Goal: Task Accomplishment & Management: Manage account settings

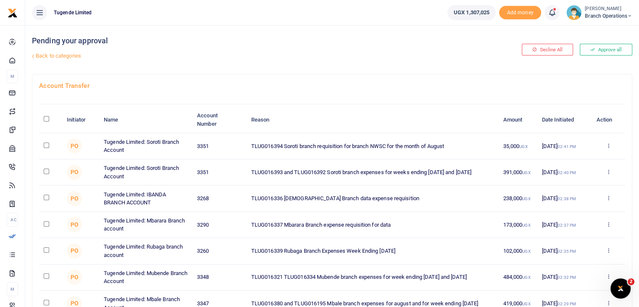
click at [47, 143] on input "checkbox" at bounding box center [46, 144] width 5 height 5
checkbox input "true"
click at [47, 197] on input "checkbox" at bounding box center [46, 197] width 5 height 5
checkbox input "true"
click at [47, 222] on input "checkbox" at bounding box center [46, 223] width 5 height 5
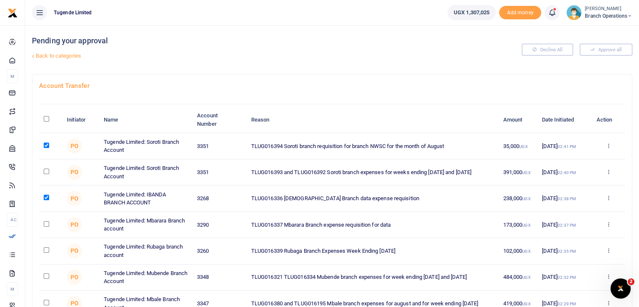
checkbox input "true"
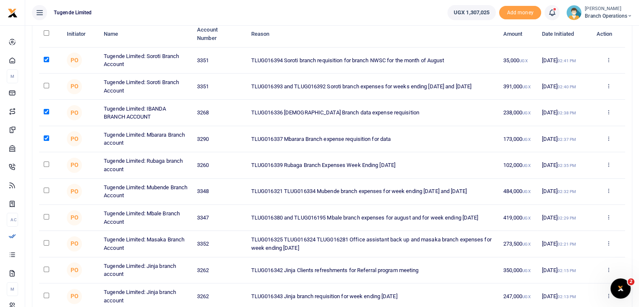
scroll to position [87, 0]
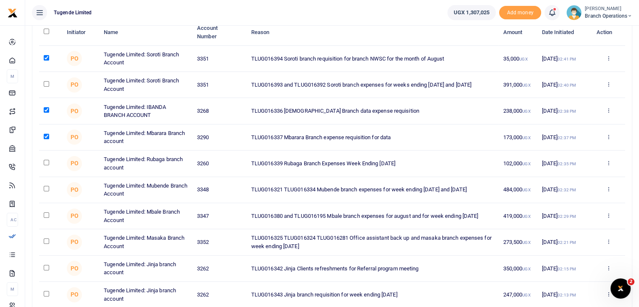
click at [44, 162] on input "checkbox" at bounding box center [46, 162] width 5 height 5
checkbox input "true"
click at [45, 189] on input "checkbox" at bounding box center [46, 188] width 5 height 5
checkbox input "true"
click at [47, 239] on input "checkbox" at bounding box center [46, 240] width 5 height 5
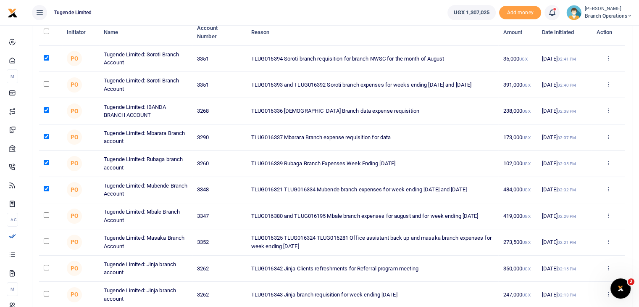
checkbox input "true"
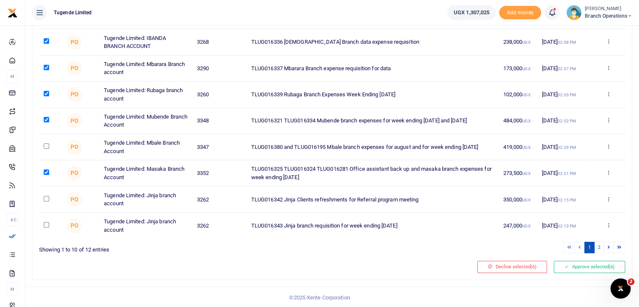
click at [45, 197] on input "checkbox" at bounding box center [46, 198] width 5 height 5
checkbox input "true"
click at [587, 269] on button "Approve selected (7)" at bounding box center [589, 266] width 71 height 12
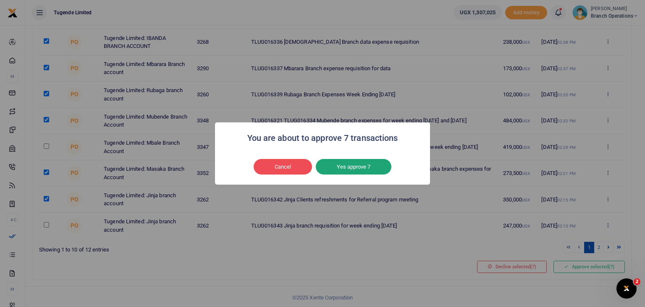
click at [352, 168] on button "Yes approve 7" at bounding box center [354, 167] width 76 height 16
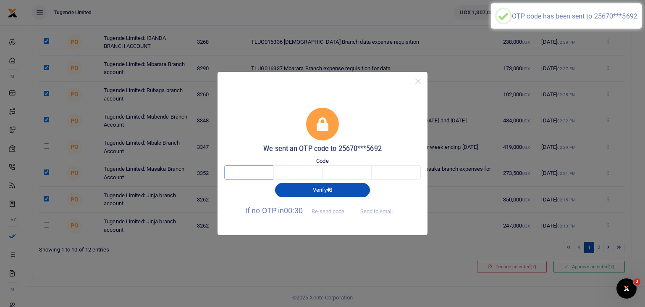
click at [258, 174] on input "text" at bounding box center [248, 172] width 49 height 14
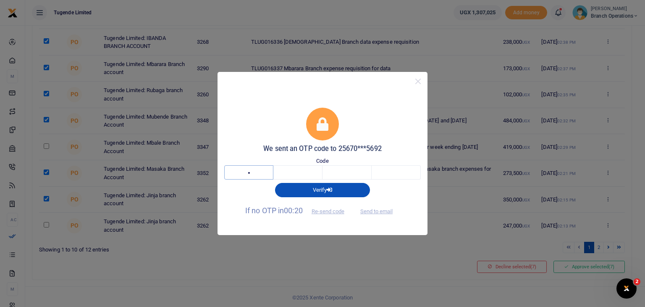
type input "9"
type input "4"
type input "8"
type input "6"
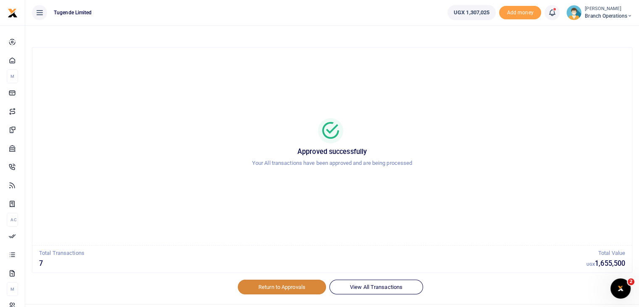
click at [274, 281] on link "Return to Approvals" at bounding box center [282, 286] width 88 height 14
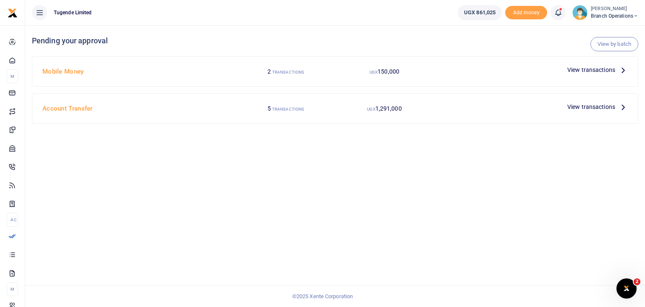
click at [586, 71] on span "View transactions" at bounding box center [592, 69] width 48 height 9
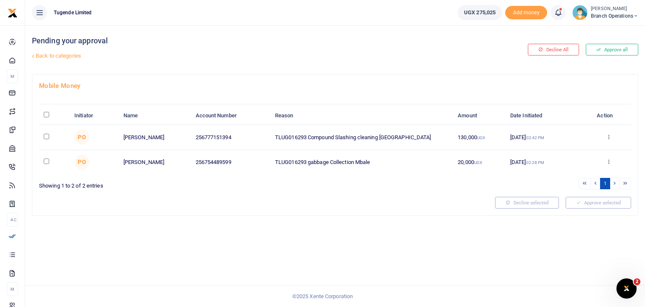
click at [46, 114] on input "\a \a : activate to sort column descending" at bounding box center [46, 114] width 5 height 5
checkbox input "true"
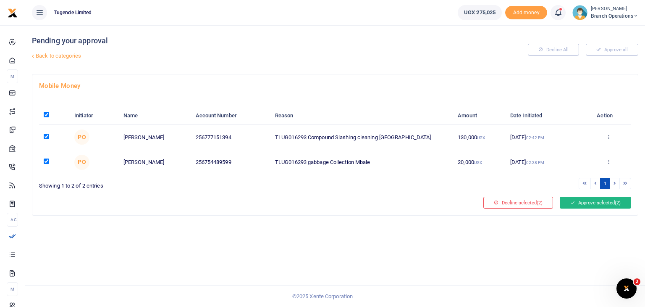
click at [571, 200] on icon at bounding box center [573, 203] width 5 height 6
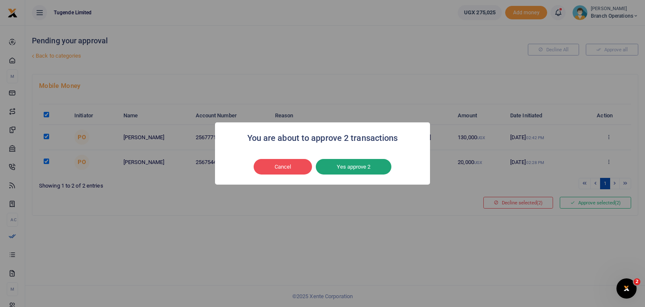
click at [346, 166] on button "Yes approve 2" at bounding box center [354, 167] width 76 height 16
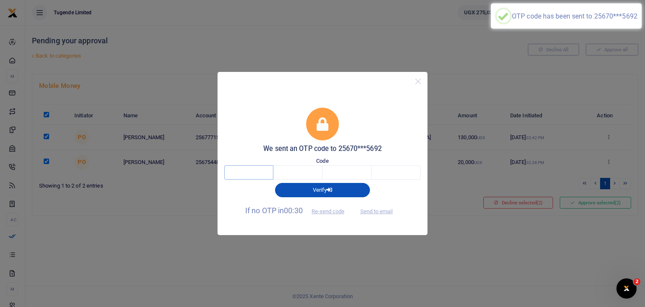
click at [244, 167] on input "text" at bounding box center [248, 172] width 49 height 14
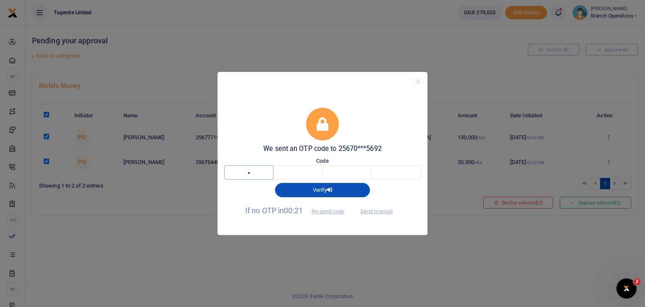
type input "4"
type input "2"
type input "6"
type input "7"
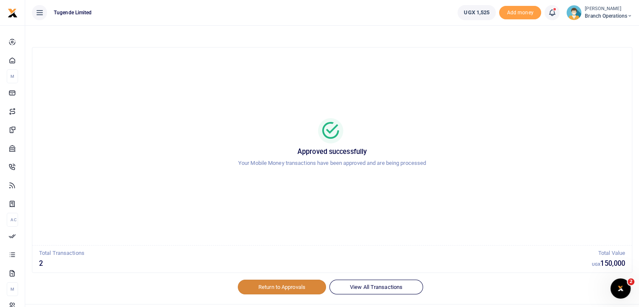
click at [274, 285] on link "Return to Approvals" at bounding box center [282, 286] width 88 height 14
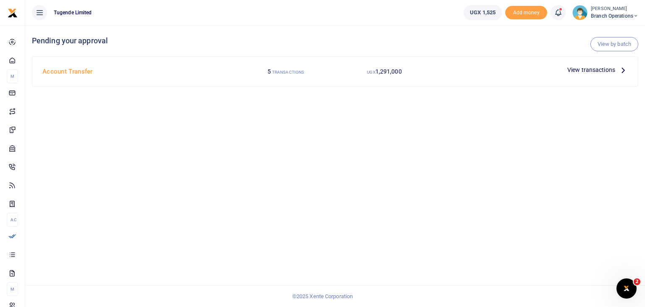
click at [586, 69] on span "View transactions" at bounding box center [592, 69] width 48 height 9
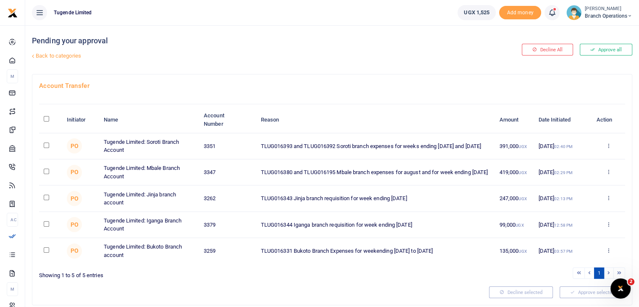
click at [573, 12] on img at bounding box center [573, 12] width 15 height 15
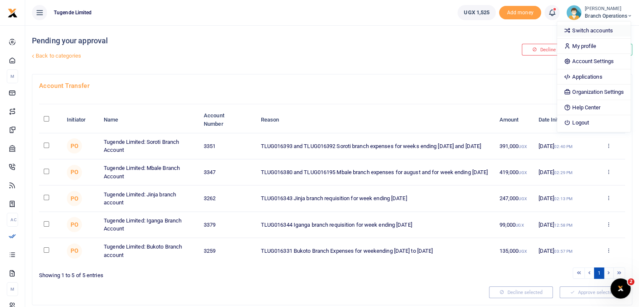
click at [586, 31] on link "Switch accounts" at bounding box center [594, 31] width 74 height 12
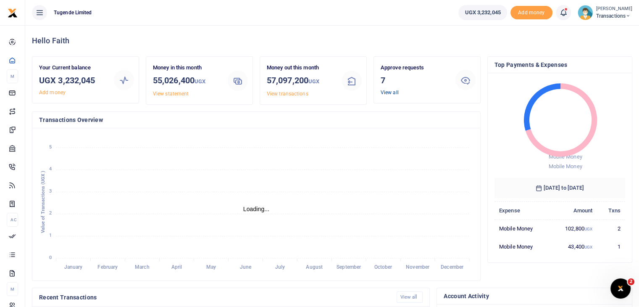
click at [392, 93] on link "View all" at bounding box center [390, 92] width 18 height 6
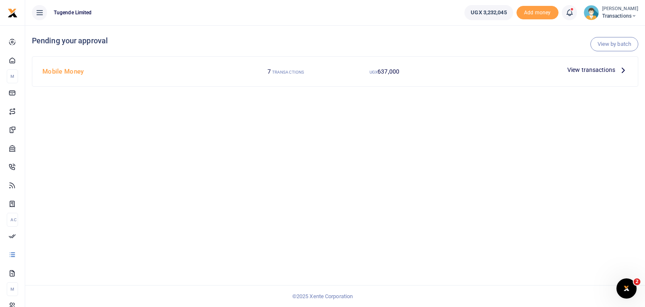
click at [595, 70] on span "View transactions" at bounding box center [592, 69] width 48 height 9
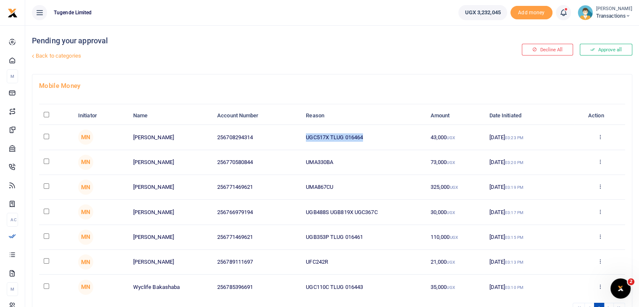
drag, startPoint x: 306, startPoint y: 138, endPoint x: 371, endPoint y: 136, distance: 65.2
click at [371, 136] on td "UGC517X TLUG 016464" at bounding box center [363, 137] width 124 height 25
copy td "UGC517X TLUG 016464"
click at [47, 136] on input "checkbox" at bounding box center [46, 136] width 5 height 5
checkbox input "true"
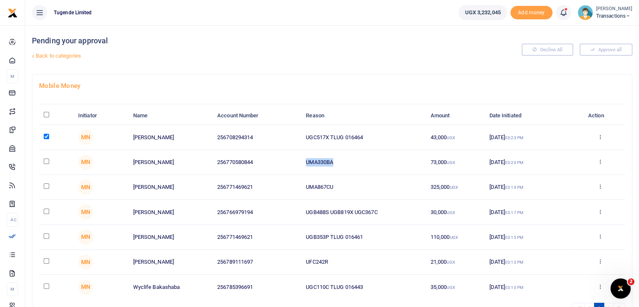
drag, startPoint x: 306, startPoint y: 160, endPoint x: 353, endPoint y: 161, distance: 47.5
click at [353, 161] on td "UMA330BA" at bounding box center [363, 162] width 124 height 25
copy td "UMA330BA"
click at [45, 160] on input "checkbox" at bounding box center [46, 160] width 5 height 5
checkbox input "true"
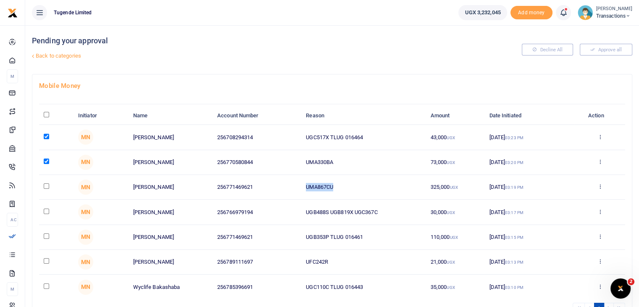
drag, startPoint x: 306, startPoint y: 187, endPoint x: 345, endPoint y: 184, distance: 39.6
click at [345, 184] on td "UMA867CU" at bounding box center [363, 187] width 124 height 25
copy td "UMA867CU"
click at [44, 185] on input "checkbox" at bounding box center [46, 185] width 5 height 5
checkbox input "true"
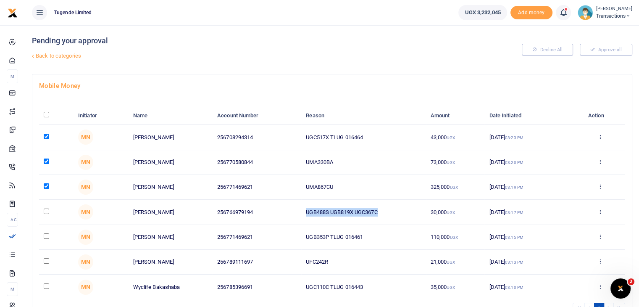
drag, startPoint x: 306, startPoint y: 212, endPoint x: 410, endPoint y: 213, distance: 103.8
click at [410, 213] on td "UGB488S UGB819X UGC367C" at bounding box center [363, 212] width 124 height 25
copy td "UGB488S UGB819X UGC367C"
click at [46, 210] on input "checkbox" at bounding box center [46, 210] width 5 height 5
checkbox input "true"
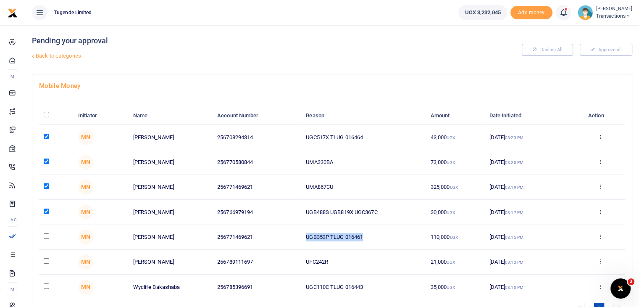
drag, startPoint x: 306, startPoint y: 238, endPoint x: 383, endPoint y: 240, distance: 77.3
click at [383, 240] on td "UGB353P TLUG 016461" at bounding box center [363, 237] width 124 height 25
copy td "UGB353P TLUG 016461"
click at [47, 236] on input "checkbox" at bounding box center [46, 235] width 5 height 5
checkbox input "true"
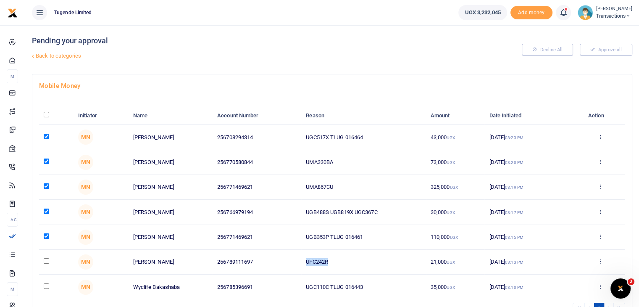
drag, startPoint x: 304, startPoint y: 260, endPoint x: 357, endPoint y: 263, distance: 52.6
click at [357, 263] on td "UFC242R" at bounding box center [363, 262] width 124 height 25
copy td "UFC242R"
click at [46, 260] on input "checkbox" at bounding box center [46, 260] width 5 height 5
checkbox input "true"
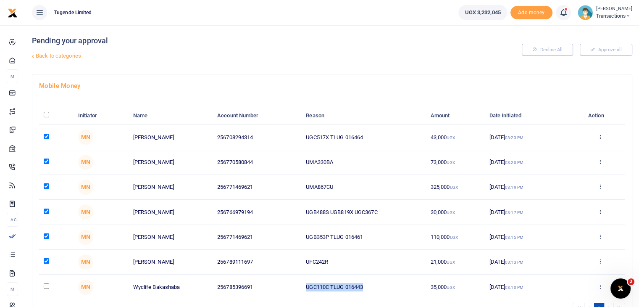
drag, startPoint x: 305, startPoint y: 286, endPoint x: 381, endPoint y: 281, distance: 75.8
click at [381, 281] on td "UGC110C TLUG 016443" at bounding box center [363, 286] width 124 height 24
copy td "UGC110C TLUG 016443"
click at [48, 287] on input "checkbox" at bounding box center [46, 285] width 5 height 5
checkbox input "true"
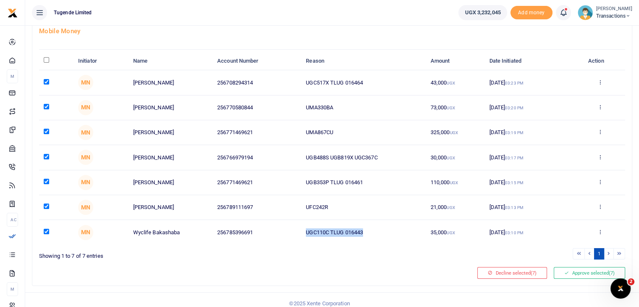
scroll to position [60, 0]
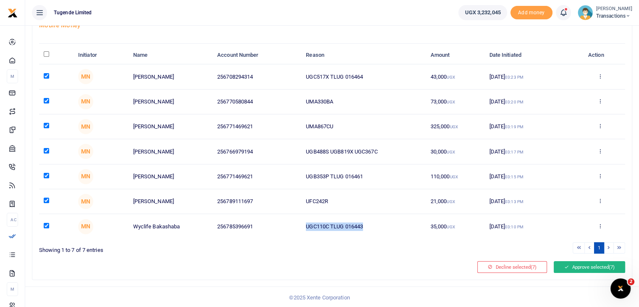
click at [583, 269] on button "Approve selected (7)" at bounding box center [589, 267] width 71 height 12
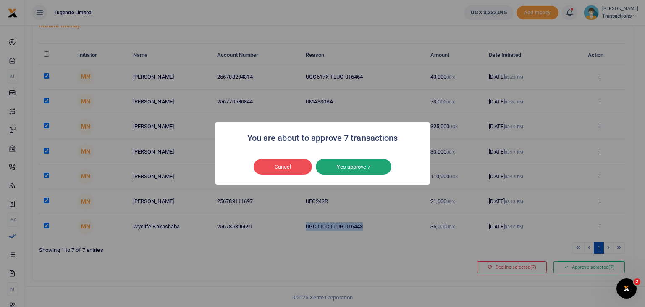
click at [337, 169] on button "Yes approve 7" at bounding box center [354, 167] width 76 height 16
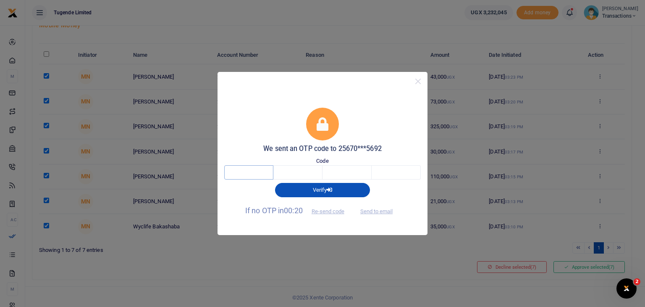
click at [255, 172] on input "text" at bounding box center [248, 172] width 49 height 14
type input "6"
type input "5"
type input "9"
type input "5"
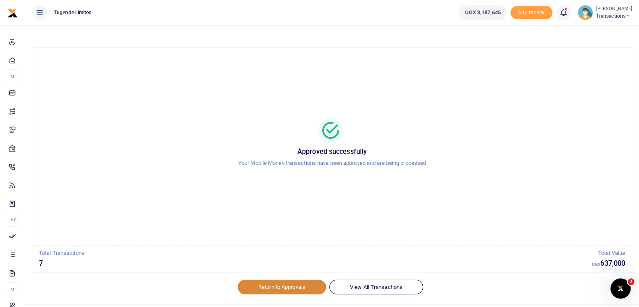
click at [272, 285] on link "Return to Approvals" at bounding box center [282, 286] width 88 height 14
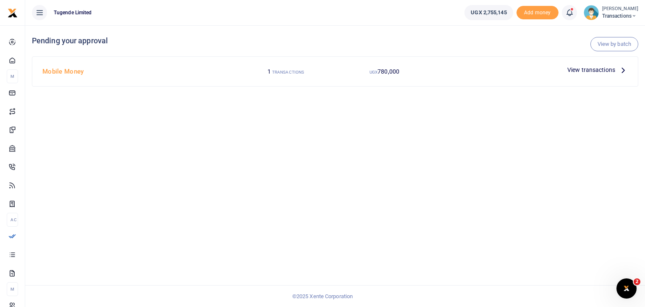
click at [588, 71] on span "View transactions" at bounding box center [592, 69] width 48 height 9
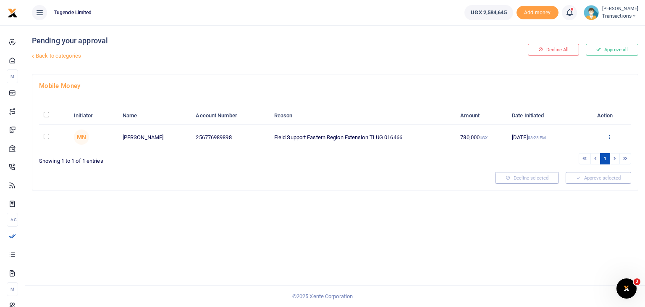
click at [610, 139] on icon at bounding box center [609, 137] width 5 height 6
click at [579, 148] on link "Approve" at bounding box center [578, 151] width 66 height 12
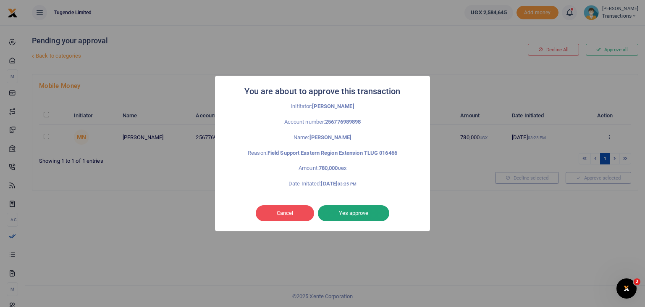
click at [346, 209] on button "Yes approve" at bounding box center [353, 213] width 71 height 16
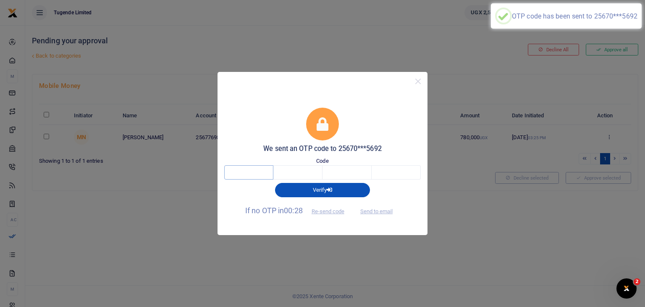
click at [249, 174] on input "text" at bounding box center [248, 172] width 49 height 14
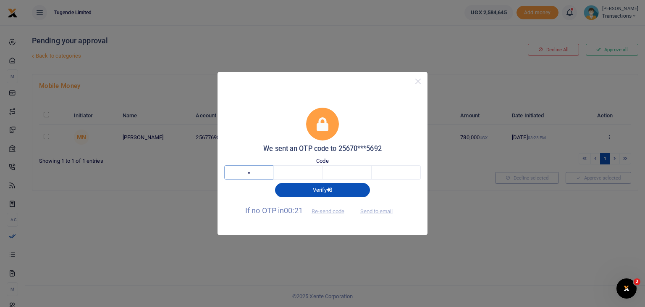
type input "3"
type input "4"
type input "7"
type input "9"
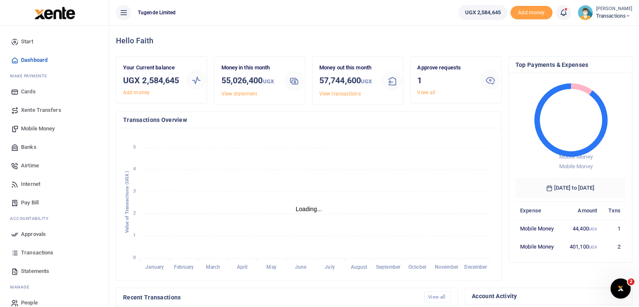
click at [427, 95] on div "Approve requests 1 View all" at bounding box center [445, 79] width 63 height 33
click at [427, 93] on link "View all" at bounding box center [426, 92] width 18 height 6
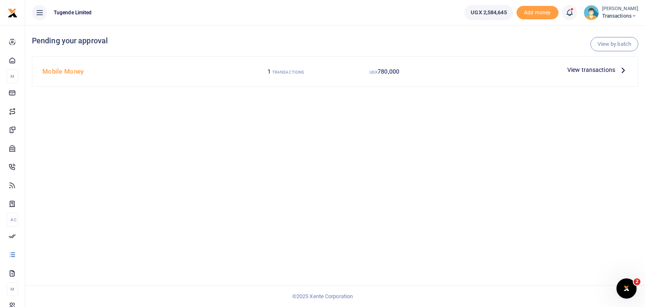
click at [591, 71] on div at bounding box center [322, 153] width 645 height 307
click at [591, 71] on span "View transactions" at bounding box center [592, 69] width 48 height 9
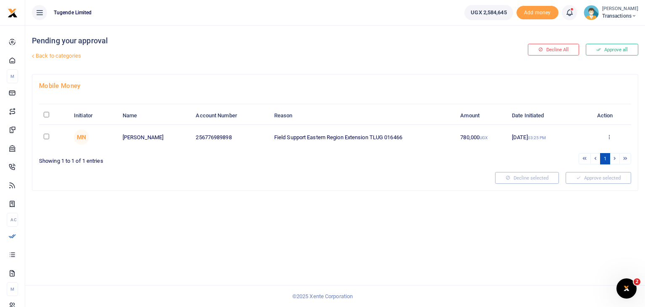
click at [610, 139] on icon at bounding box center [609, 137] width 5 height 6
click at [566, 155] on link "Approve" at bounding box center [578, 151] width 66 height 12
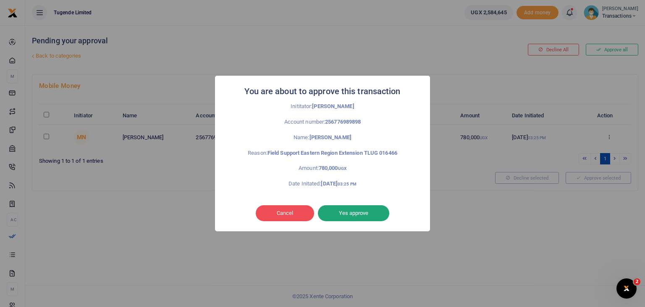
click at [357, 208] on button "Yes approve" at bounding box center [353, 213] width 71 height 16
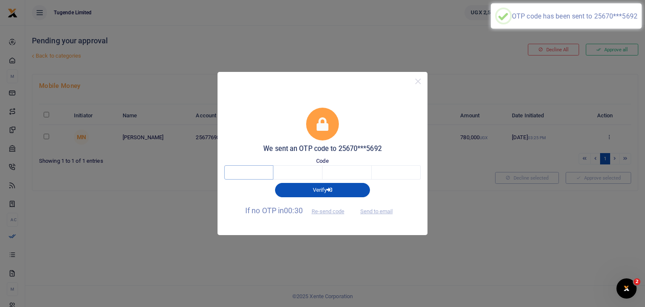
click at [253, 172] on input "text" at bounding box center [248, 172] width 49 height 14
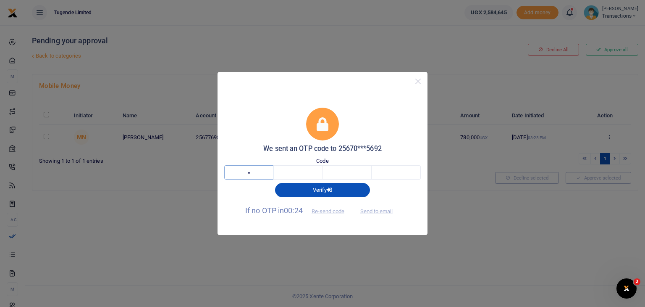
type input "9"
type input "0"
type input "9"
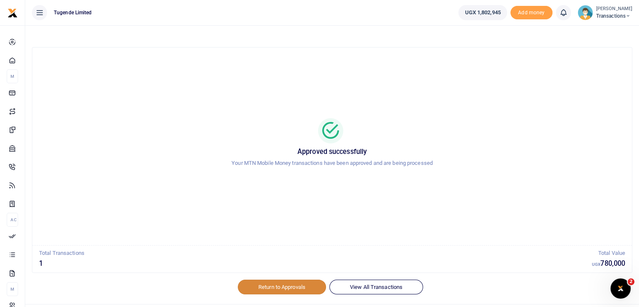
click at [271, 283] on link "Return to Approvals" at bounding box center [282, 286] width 88 height 14
